Goal: Information Seeking & Learning: Find specific page/section

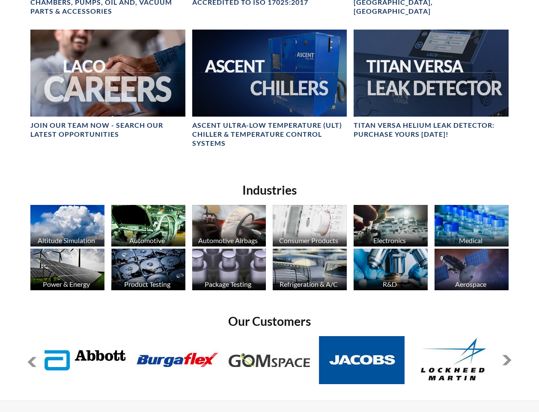
scroll to position [428, 0]
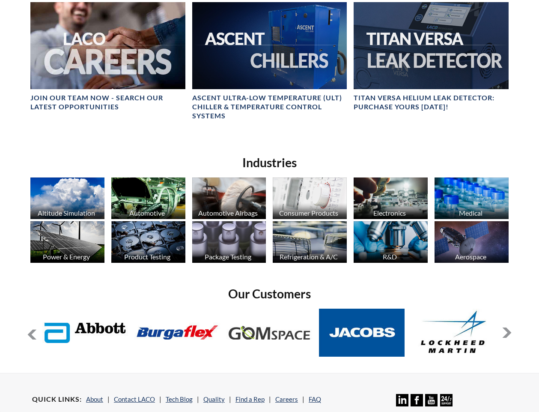
click at [505, 327] on button at bounding box center [507, 332] width 10 height 10
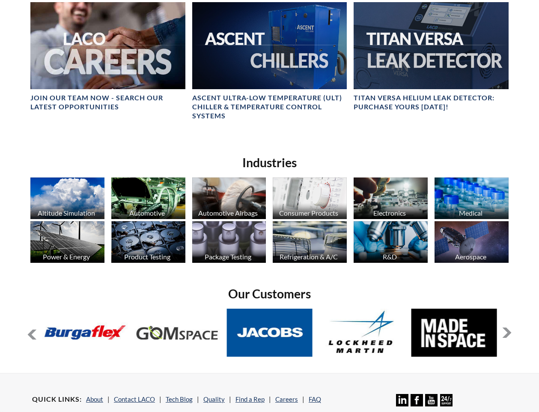
click at [505, 327] on button at bounding box center [507, 332] width 10 height 10
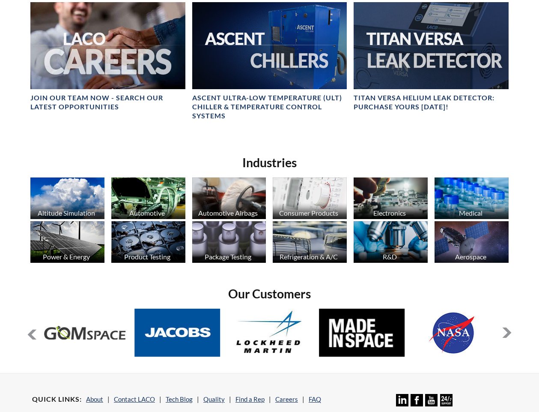
click at [505, 327] on button at bounding box center [507, 332] width 10 height 10
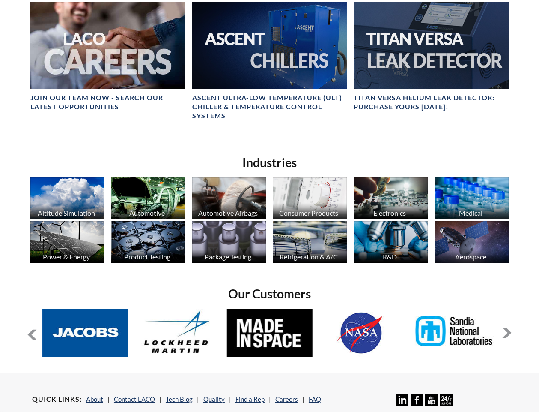
click at [505, 327] on button at bounding box center [507, 332] width 10 height 10
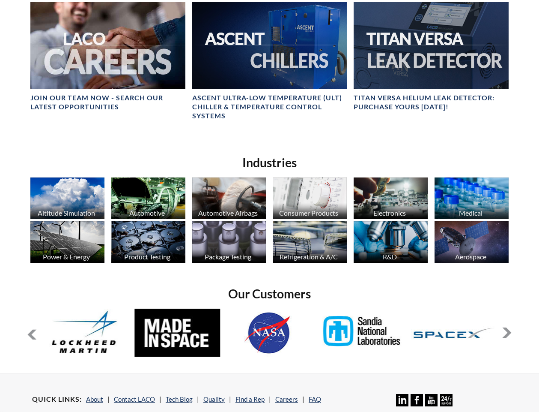
click at [505, 327] on button at bounding box center [507, 332] width 10 height 10
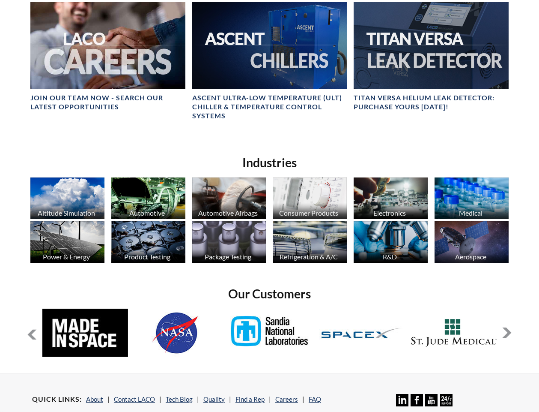
click at [505, 327] on button at bounding box center [507, 332] width 10 height 10
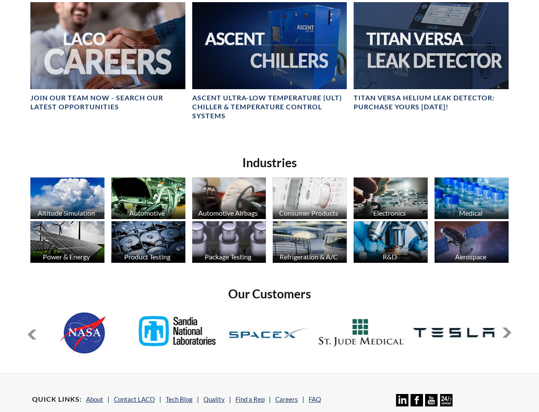
click at [505, 327] on button at bounding box center [507, 332] width 10 height 10
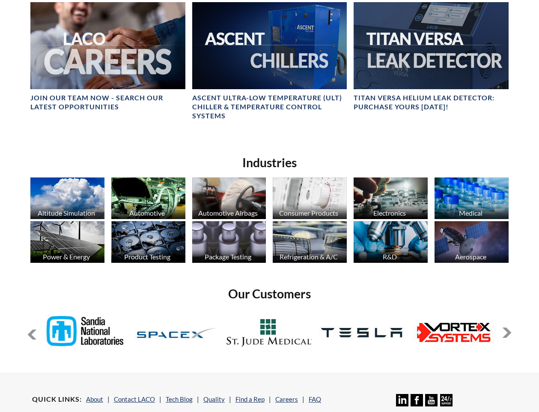
click at [505, 327] on button at bounding box center [507, 332] width 10 height 10
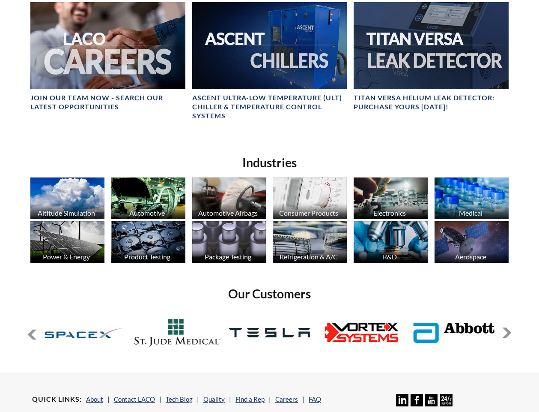
click at [505, 327] on button at bounding box center [507, 332] width 10 height 10
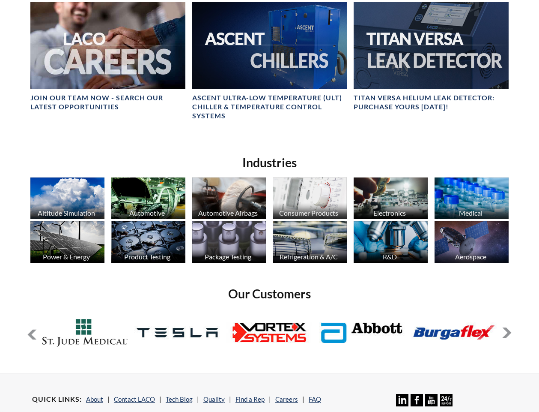
click at [505, 327] on button at bounding box center [507, 332] width 10 height 10
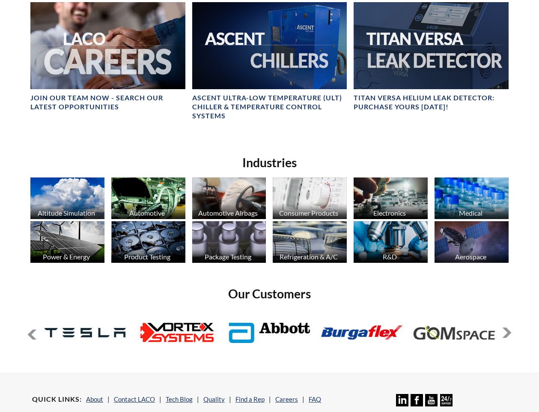
click at [505, 327] on button at bounding box center [507, 332] width 10 height 10
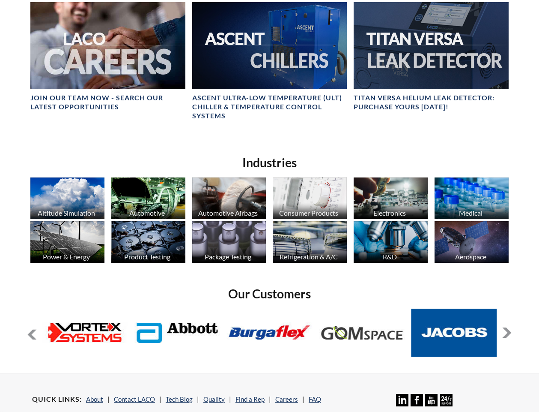
click at [505, 327] on button at bounding box center [507, 332] width 10 height 10
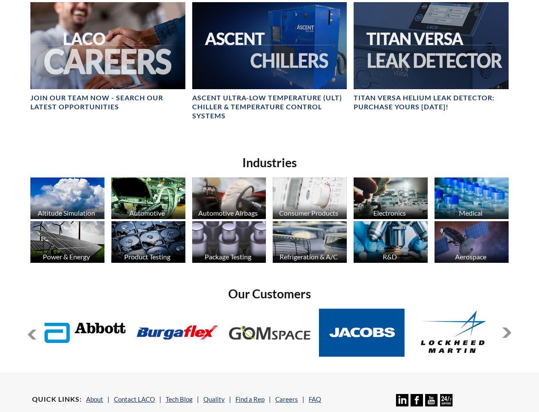
click at [505, 327] on button at bounding box center [507, 332] width 10 height 10
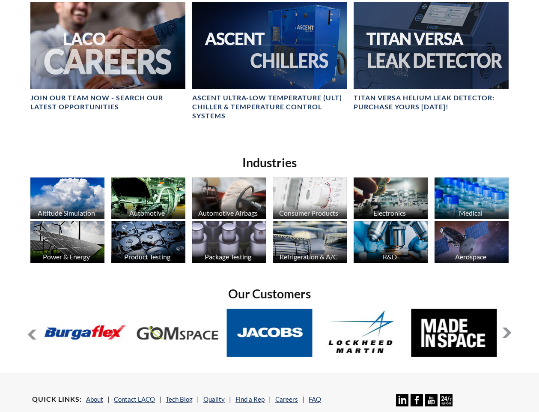
click at [505, 327] on button at bounding box center [507, 332] width 10 height 10
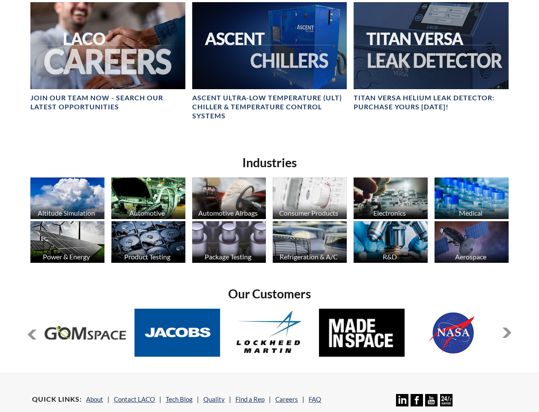
click at [505, 327] on button at bounding box center [507, 332] width 10 height 10
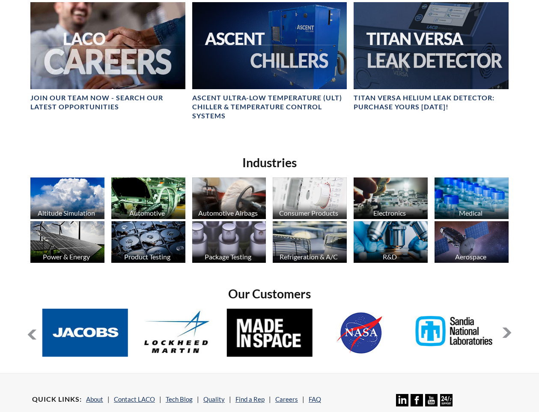
click at [505, 327] on button at bounding box center [507, 332] width 10 height 10
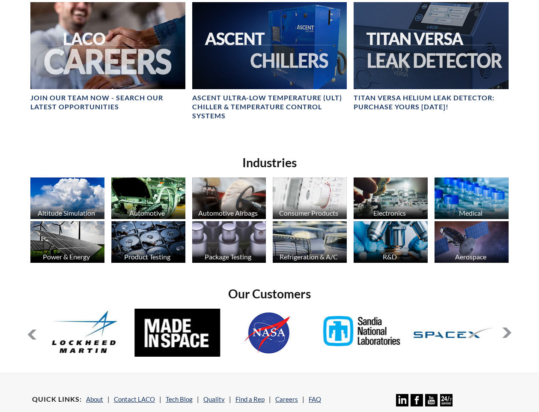
click at [505, 327] on button at bounding box center [507, 332] width 10 height 10
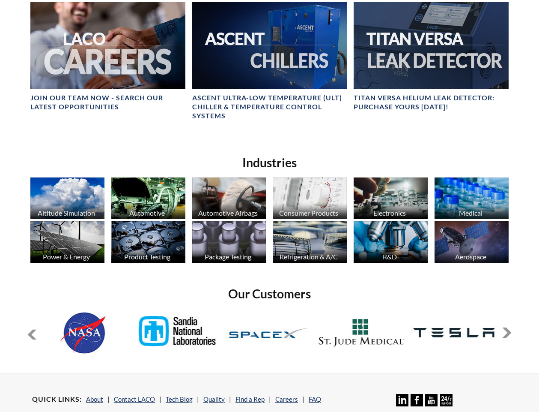
click at [505, 327] on button at bounding box center [507, 332] width 10 height 10
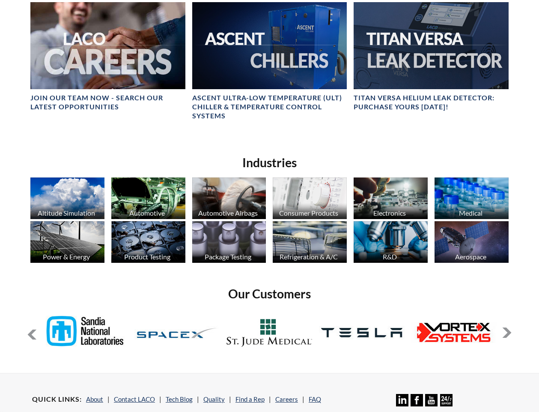
click at [505, 327] on button at bounding box center [507, 332] width 10 height 10
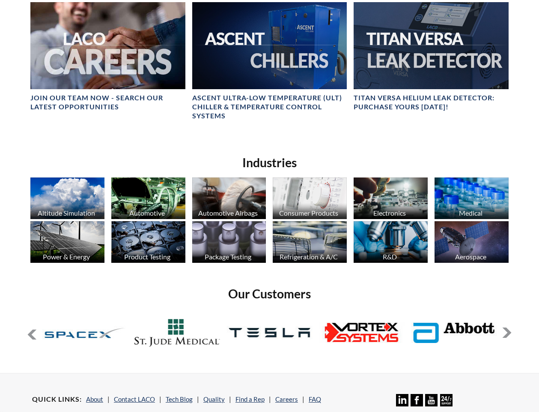
click at [505, 327] on button at bounding box center [507, 332] width 10 height 10
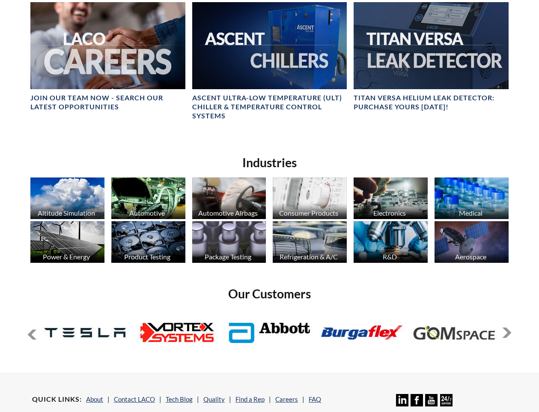
click at [505, 327] on button at bounding box center [507, 332] width 10 height 10
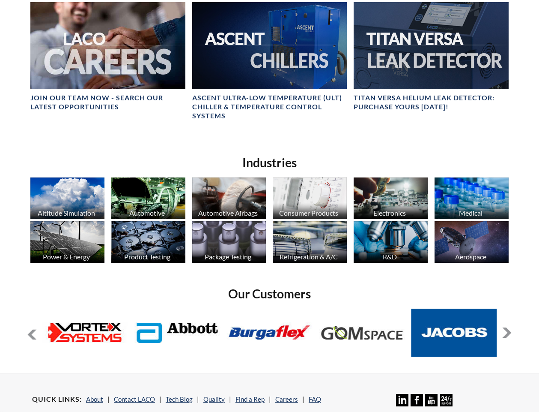
click at [505, 327] on button at bounding box center [507, 332] width 10 height 10
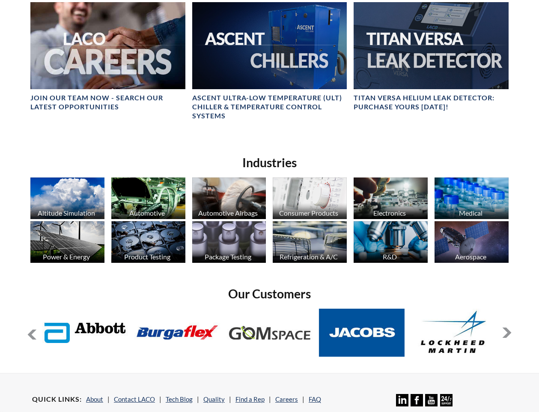
click at [505, 327] on button at bounding box center [507, 332] width 10 height 10
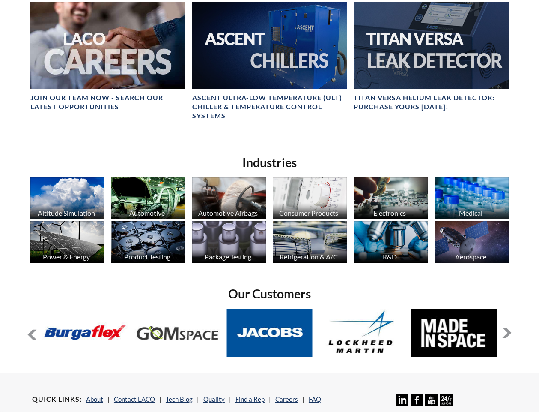
click at [505, 327] on button at bounding box center [507, 332] width 10 height 10
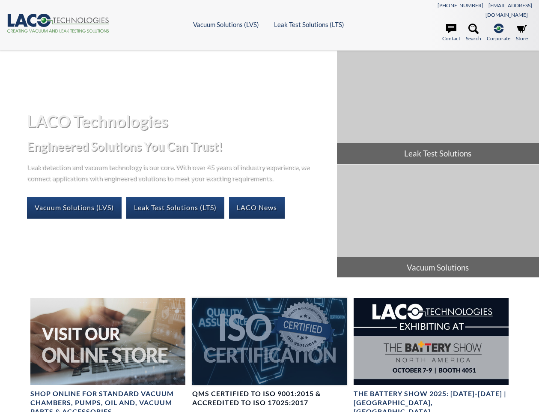
scroll to position [0, 0]
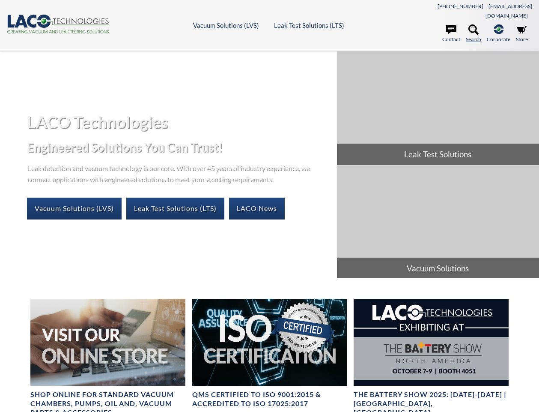
click at [477, 24] on icon at bounding box center [474, 29] width 10 height 10
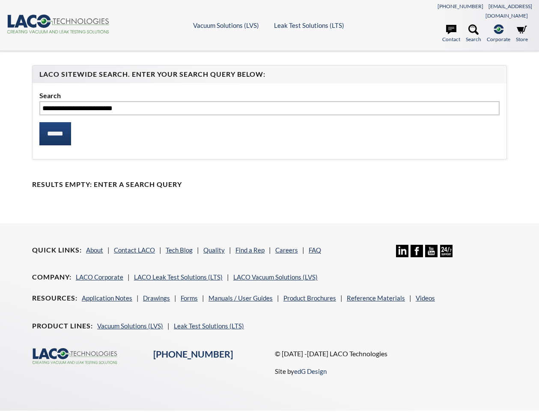
type input "**********"
click at [39, 122] on input "******" at bounding box center [55, 133] width 32 height 23
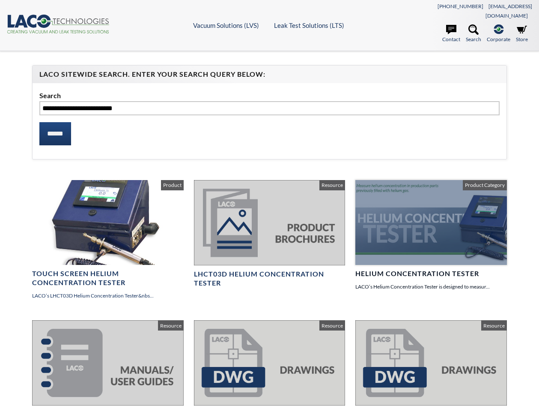
click at [398, 230] on div at bounding box center [432, 222] width 152 height 85
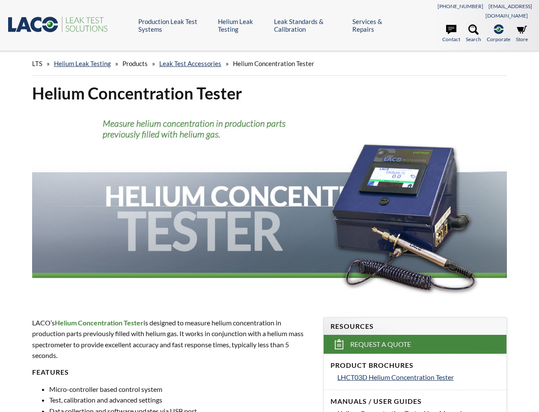
select select "Language Translate Widget"
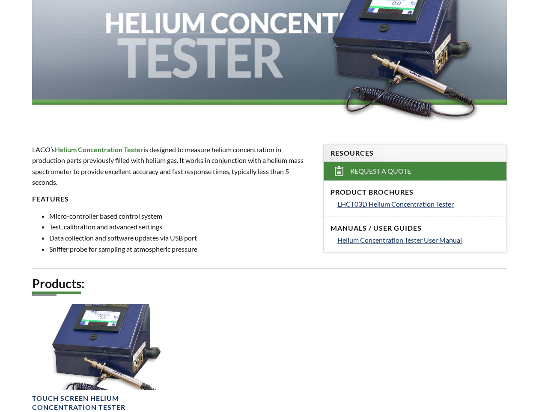
scroll to position [171, 0]
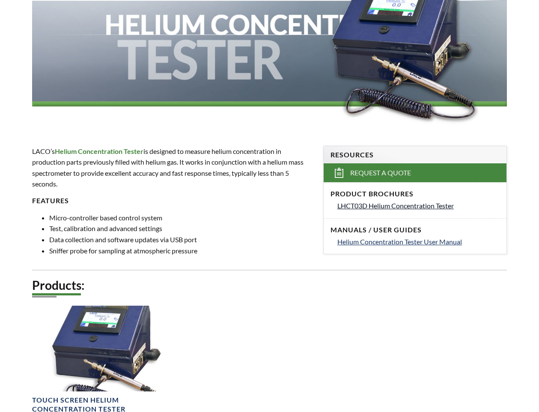
click at [398, 201] on span "LHCT03D Helium Concentration Tester" at bounding box center [396, 205] width 117 height 8
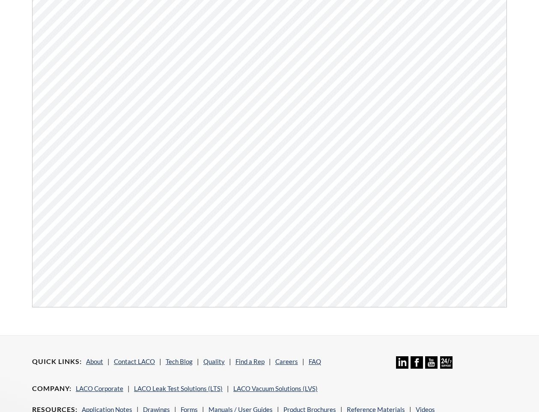
scroll to position [257, 0]
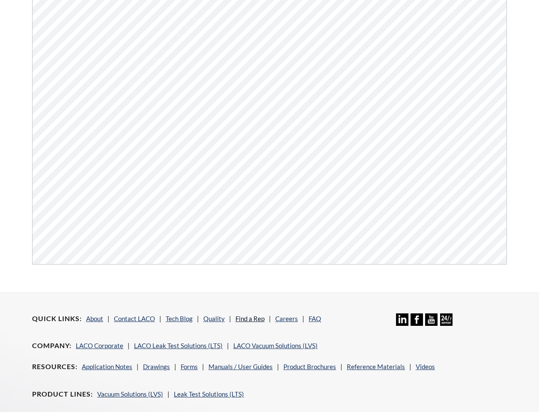
click at [249, 314] on link "Find a Rep" at bounding box center [250, 318] width 29 height 8
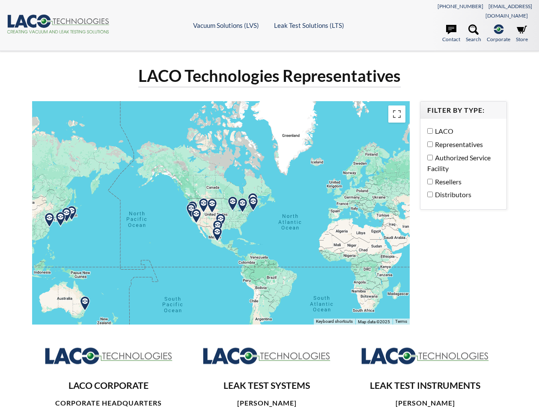
select select "Language Translate Widget"
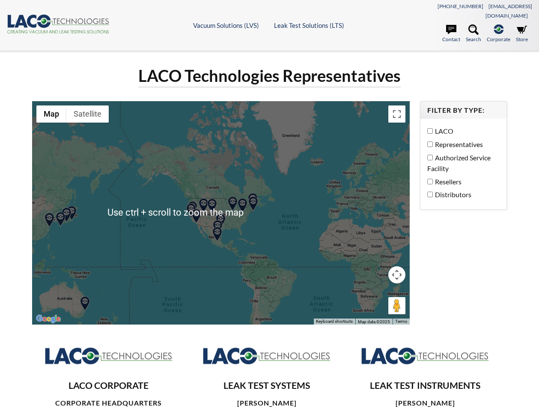
click at [197, 209] on img at bounding box center [196, 216] width 15 height 15
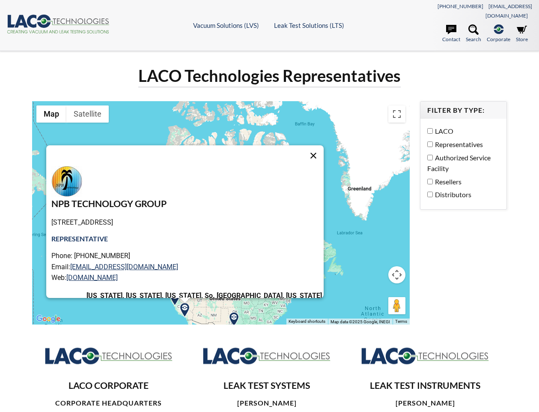
click at [303, 147] on button "Close" at bounding box center [313, 155] width 21 height 21
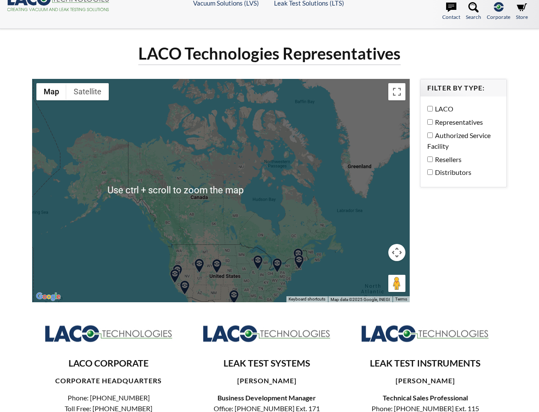
scroll to position [86, 0]
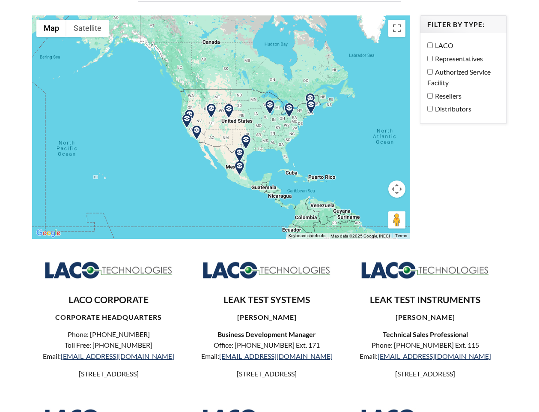
drag, startPoint x: 199, startPoint y: 180, endPoint x: 222, endPoint y: 99, distance: 84.2
click at [212, 89] on div at bounding box center [221, 126] width 378 height 223
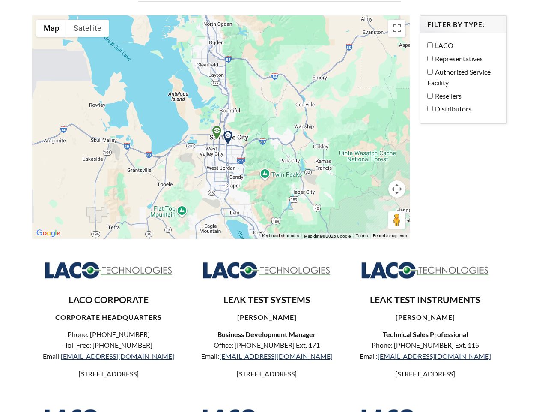
drag, startPoint x: 208, startPoint y: 79, endPoint x: 239, endPoint y: 144, distance: 71.6
click at [239, 144] on div at bounding box center [221, 126] width 378 height 223
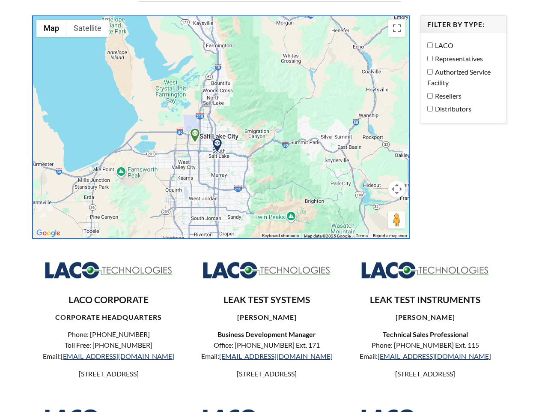
click at [194, 128] on img at bounding box center [195, 135] width 15 height 15
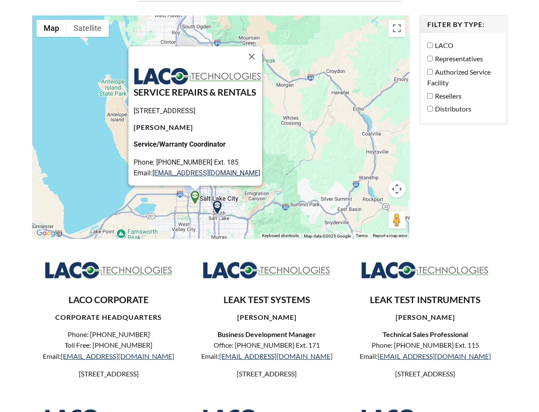
click at [217, 200] on img at bounding box center [217, 207] width 15 height 15
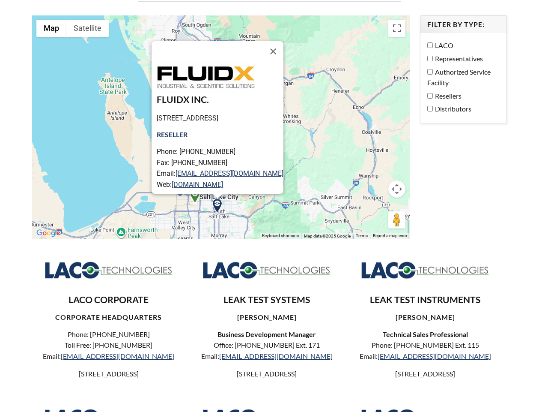
click at [196, 188] on img at bounding box center [195, 195] width 15 height 15
